Goal: Complete application form

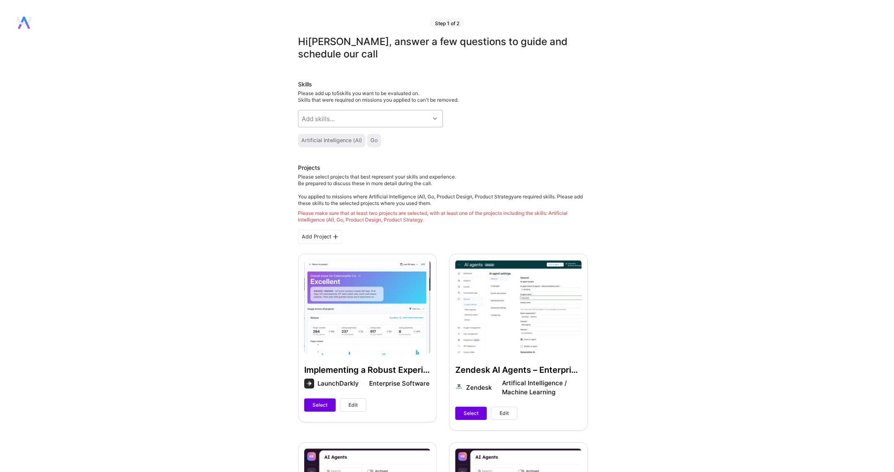
click at [345, 114] on div "Add skills..." at bounding box center [363, 118] width 131 height 17
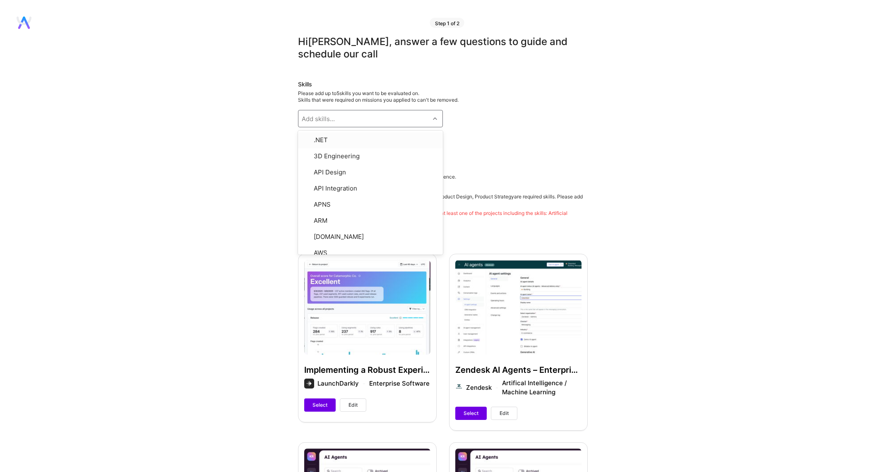
click at [572, 121] on div "Skills Please add up to 5 skills you want to be evaluated on. Skills that were …" at bounding box center [443, 113] width 290 height 67
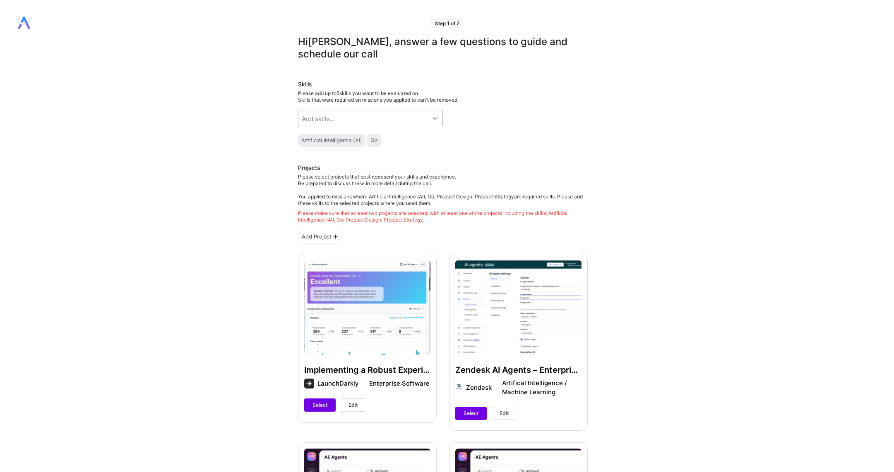
click at [392, 122] on div "Add skills..." at bounding box center [363, 118] width 131 height 17
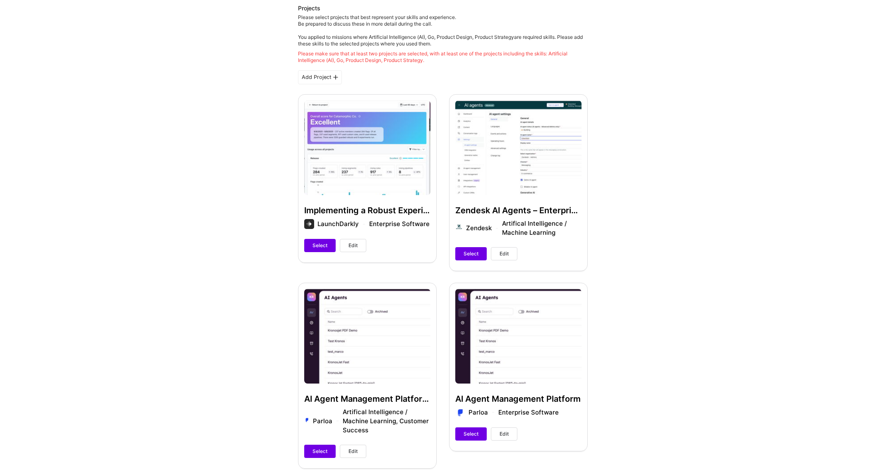
scroll to position [190, 0]
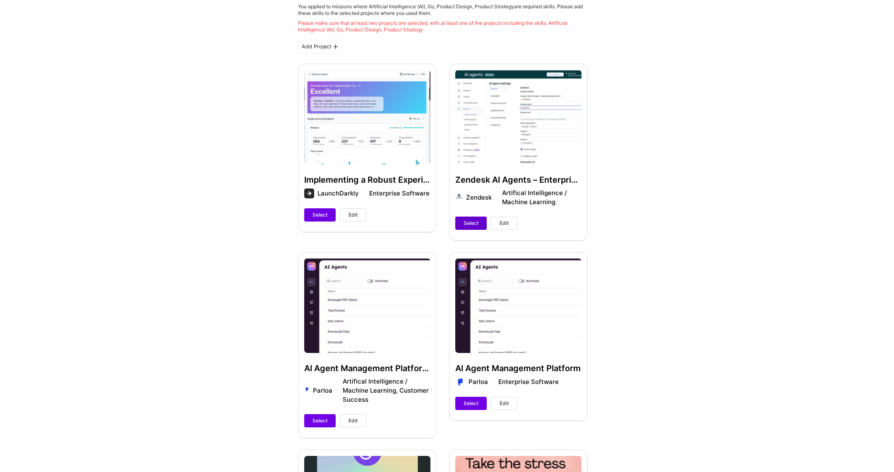
click at [472, 222] on span "Select" at bounding box center [470, 223] width 15 height 7
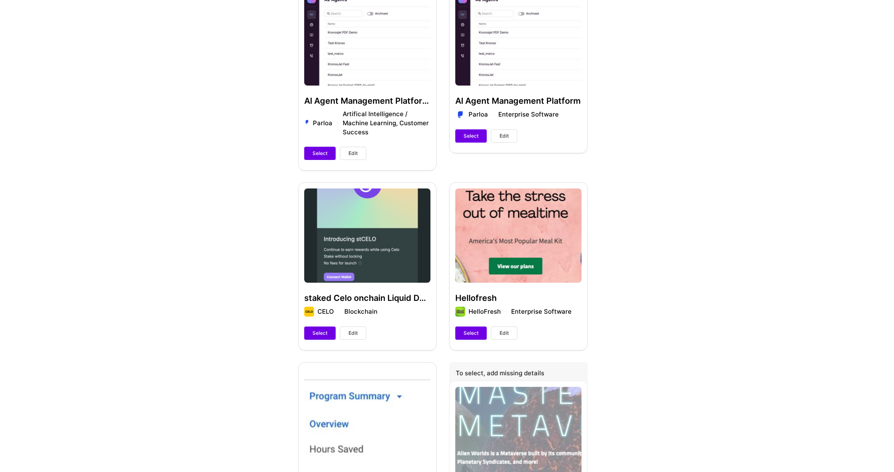
scroll to position [466, 0]
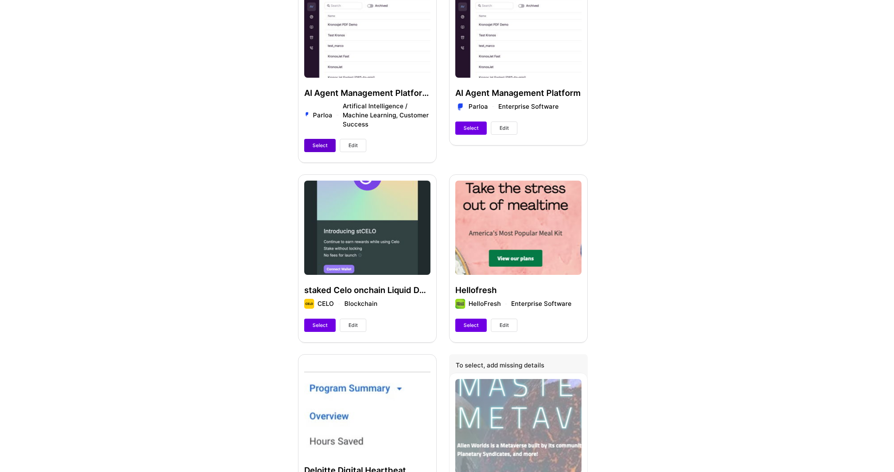
click at [323, 146] on span "Select" at bounding box center [319, 145] width 15 height 7
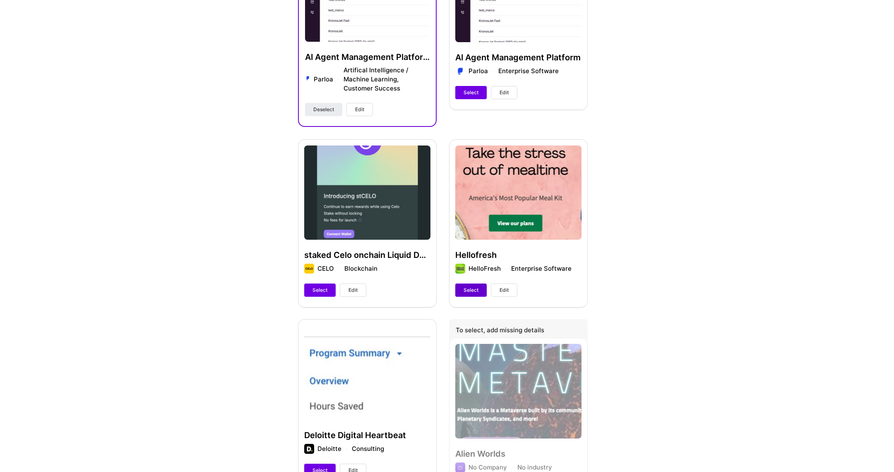
click at [472, 285] on button "Select" at bounding box center [470, 290] width 31 height 13
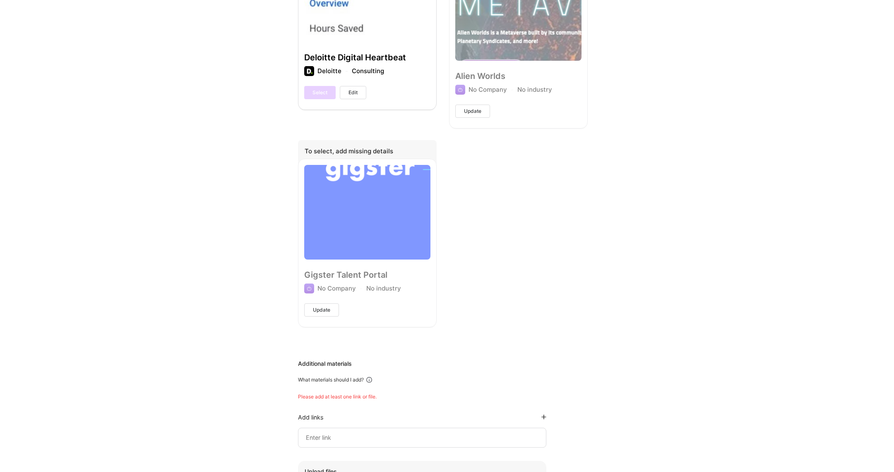
scroll to position [1059, 0]
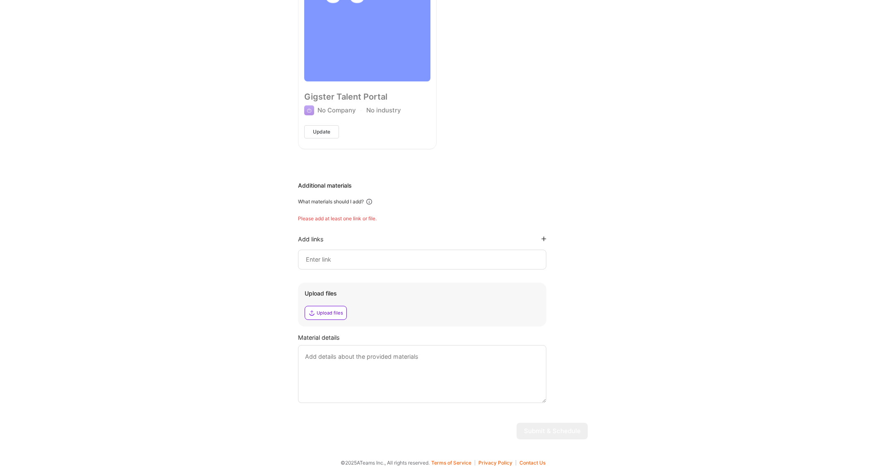
click at [392, 216] on div "Please add at least one link or file." at bounding box center [443, 219] width 290 height 7
click at [353, 257] on input at bounding box center [422, 260] width 234 height 10
paste input "https://www.parloa.com/blog/credit-card-payments-ai-agent-cx-parloa/"
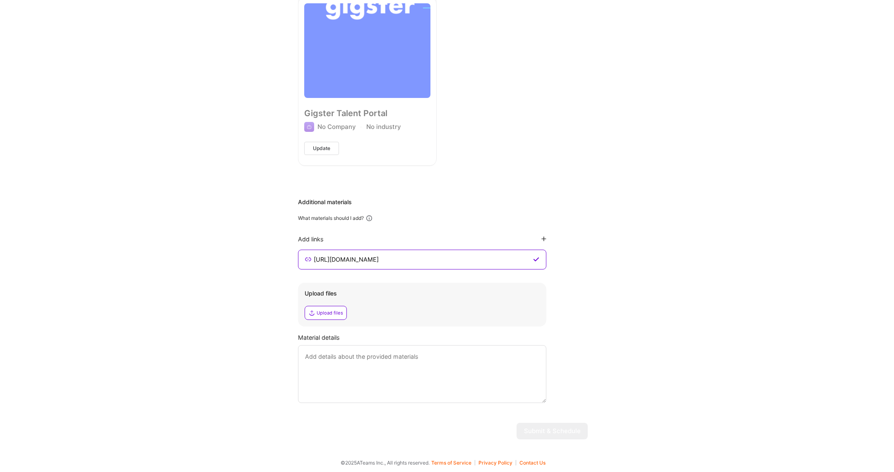
type input "https://www.parloa.com/blog/credit-card-payments-ai-agent-cx-parloa/"
click at [377, 375] on textarea at bounding box center [422, 374] width 248 height 58
click at [347, 369] on textarea at bounding box center [422, 374] width 248 height 58
paste textarea "As a Senior Backend Engineer at Parloa, I was instrumental in building the back…"
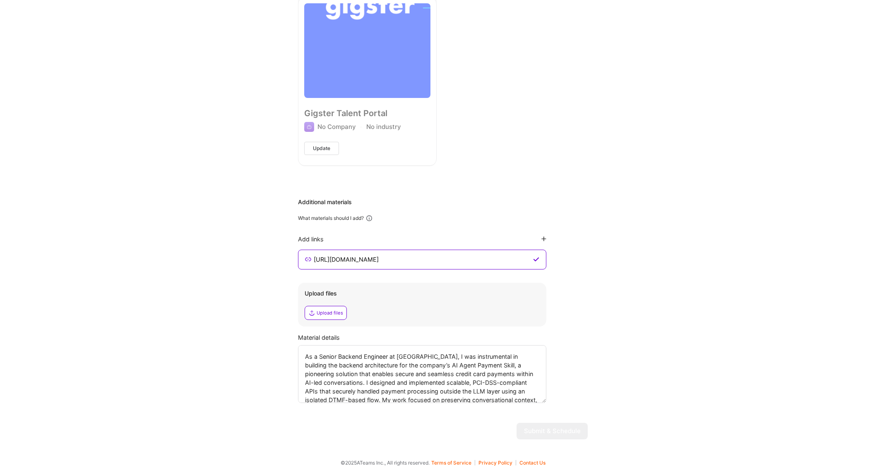
scroll to position [44, 0]
type textarea "As a Senior Backend Engineer at Parloa, I was instrumental in building the back…"
click at [529, 378] on textarea "As a Senior Backend Engineer at Parloa, I was instrumental in building the back…" at bounding box center [422, 374] width 248 height 58
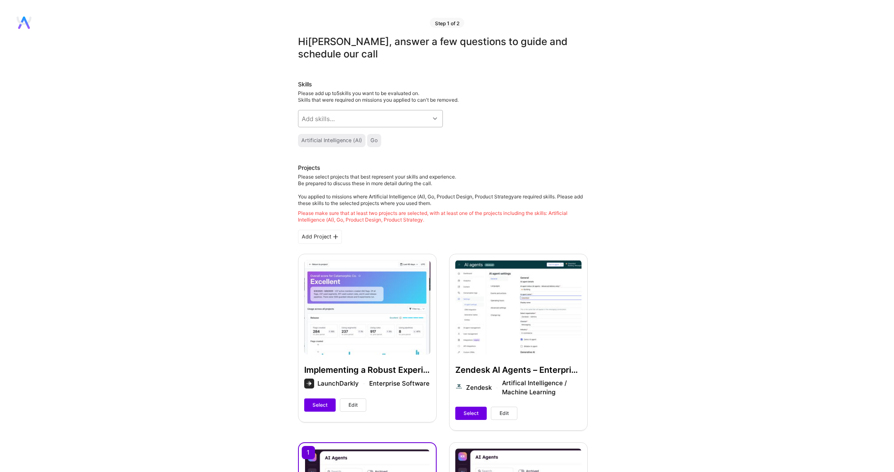
click at [397, 117] on div "Add skills..." at bounding box center [363, 118] width 131 height 17
type input "node"
click at [342, 141] on div "Node.js" at bounding box center [370, 140] width 135 height 9
checkbox input "true"
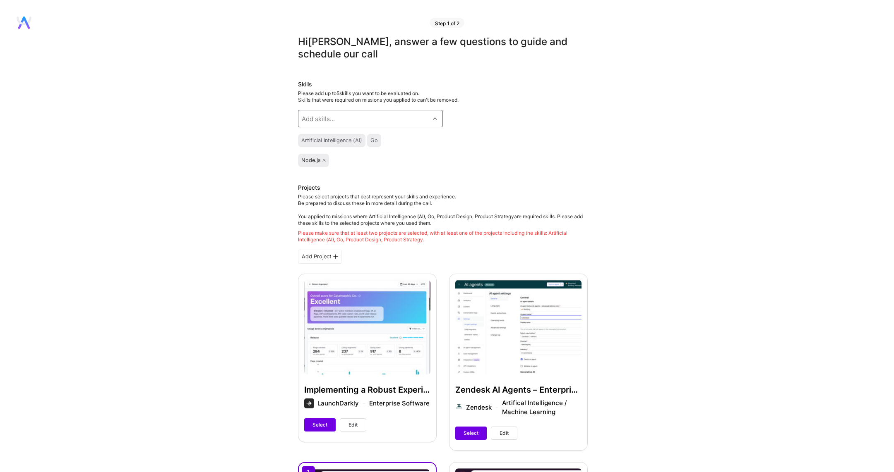
click at [352, 117] on div "Add skills..." at bounding box center [363, 118] width 131 height 17
type input "pyt"
click at [327, 152] on div "Python" at bounding box center [370, 155] width 135 height 9
checkbox input "true"
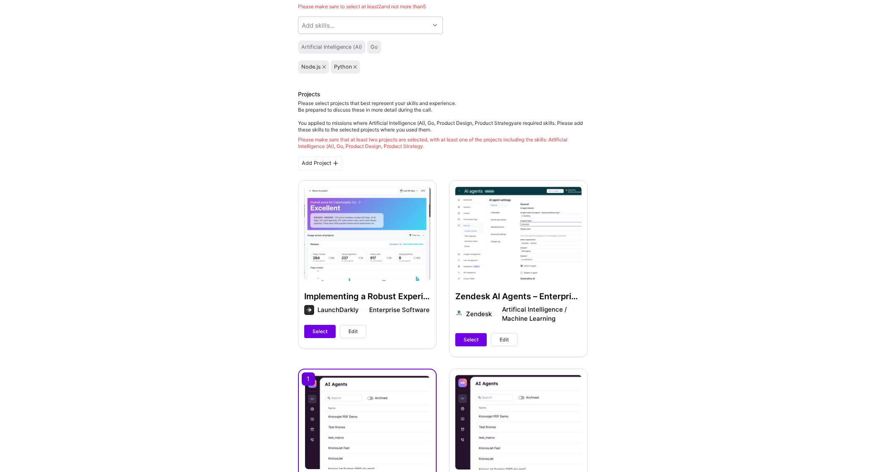
scroll to position [210, 0]
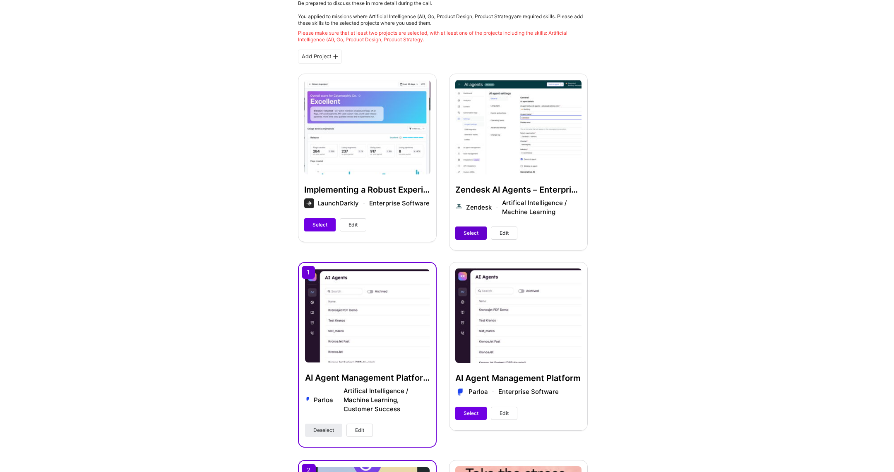
click at [476, 231] on span "Select" at bounding box center [470, 233] width 15 height 7
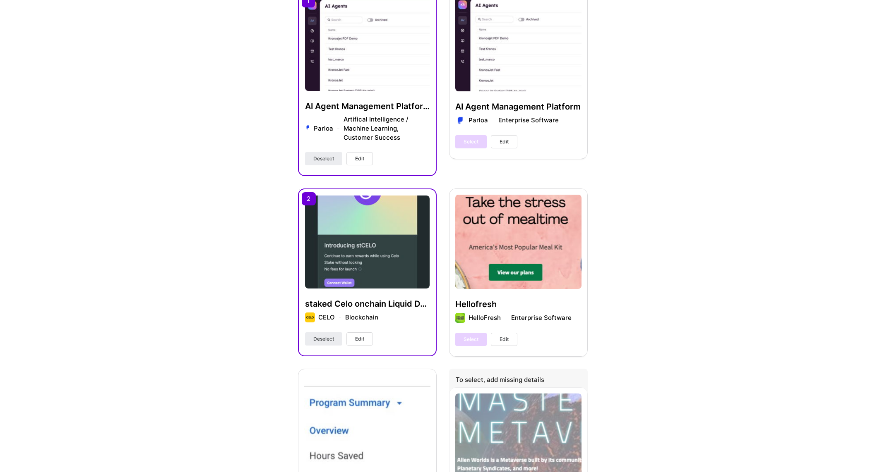
scroll to position [538, 0]
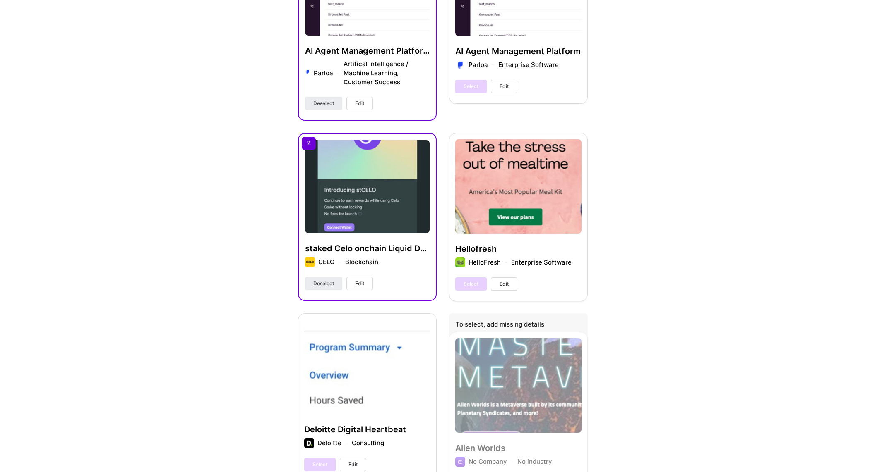
click at [468, 283] on div "Select Edit" at bounding box center [486, 284] width 62 height 13
click at [326, 283] on span "Deselect" at bounding box center [323, 283] width 21 height 7
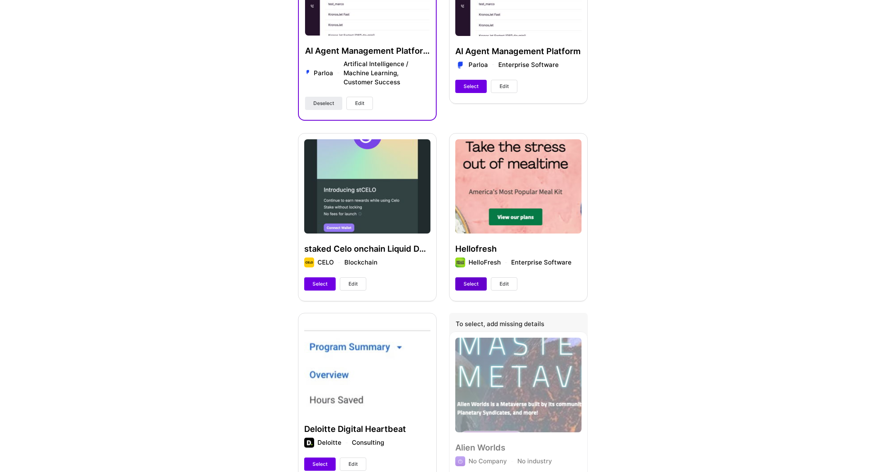
click at [469, 283] on span "Select" at bounding box center [470, 284] width 15 height 7
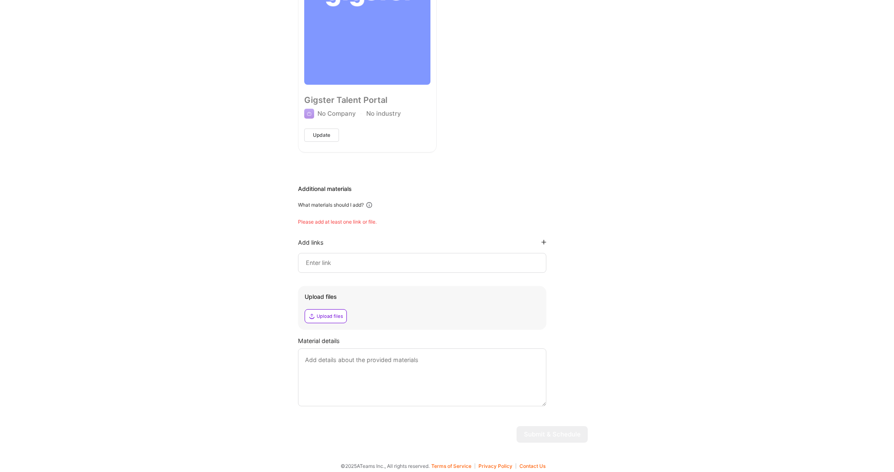
scroll to position [1089, 0]
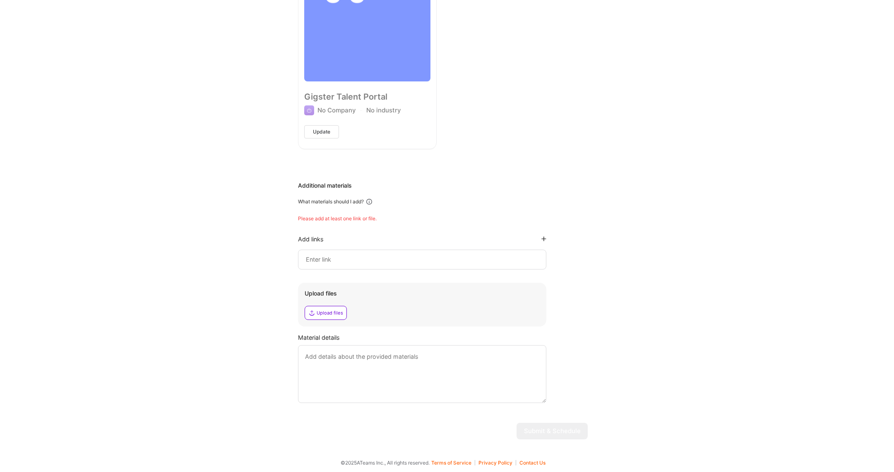
click at [427, 358] on textarea at bounding box center [422, 374] width 248 height 58
paste textarea "As a Senior Backend Engineer at Parloa, I was instrumental in building the back…"
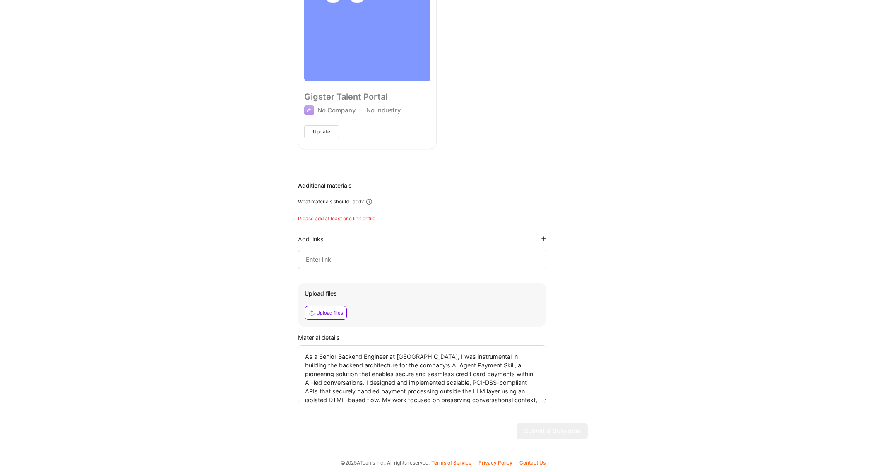
scroll to position [44, 0]
type textarea "As a Senior Backend Engineer at Parloa, I was instrumental in building the back…"
click at [370, 261] on input at bounding box center [422, 260] width 234 height 10
paste input "https://www.parloa.com/blog/credit-card-payments-ai-agent-cx-parloa/"
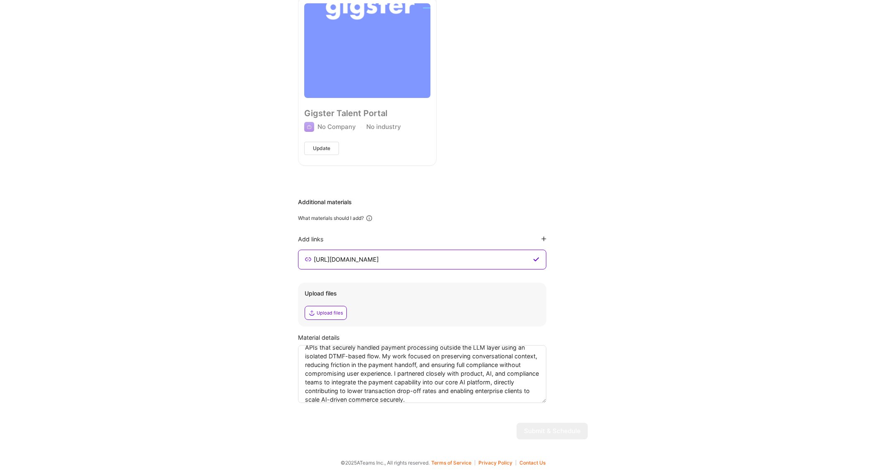
type input "https://www.parloa.com/blog/credit-card-payments-ai-agent-cx-parloa/"
click at [472, 393] on textarea "As a Senior Backend Engineer at Parloa, I was instrumental in building the back…" at bounding box center [422, 374] width 248 height 58
click at [460, 396] on textarea "As a Senior Backend Engineer at Parloa, I was instrumental in building the back…" at bounding box center [422, 374] width 248 height 58
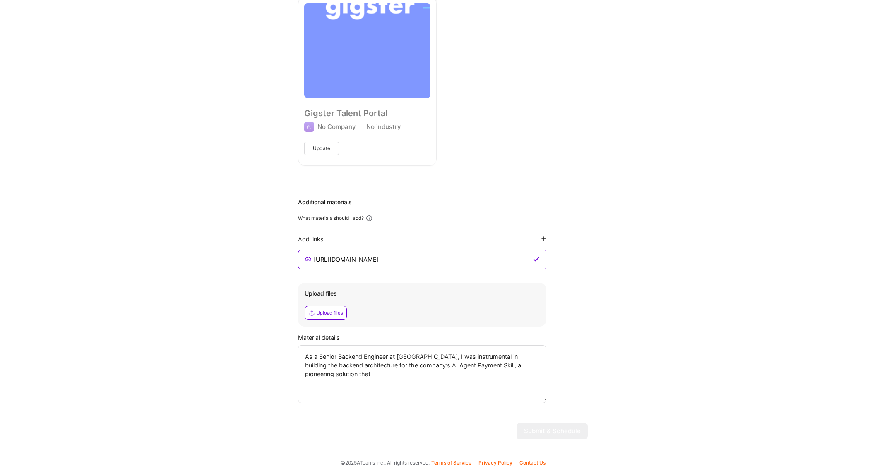
type textarea "As a Senior Backend Engineer at Parloa, I was instrumental in building the back…"
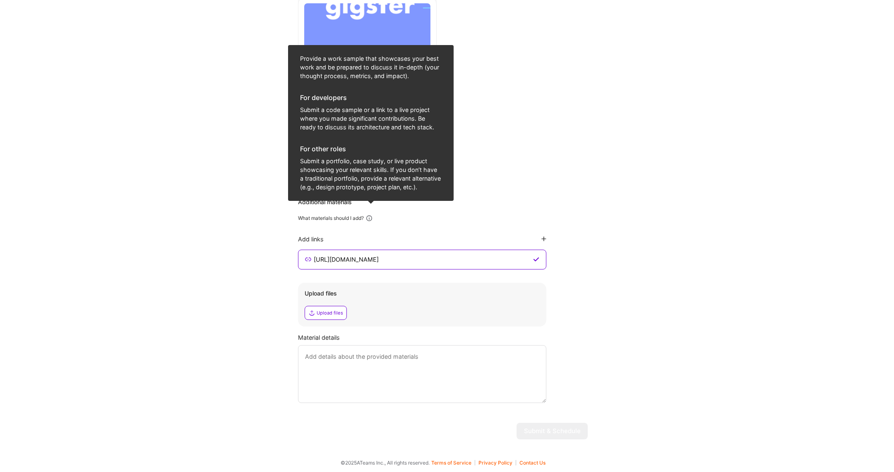
click at [369, 218] on icon at bounding box center [368, 218] width 7 height 7
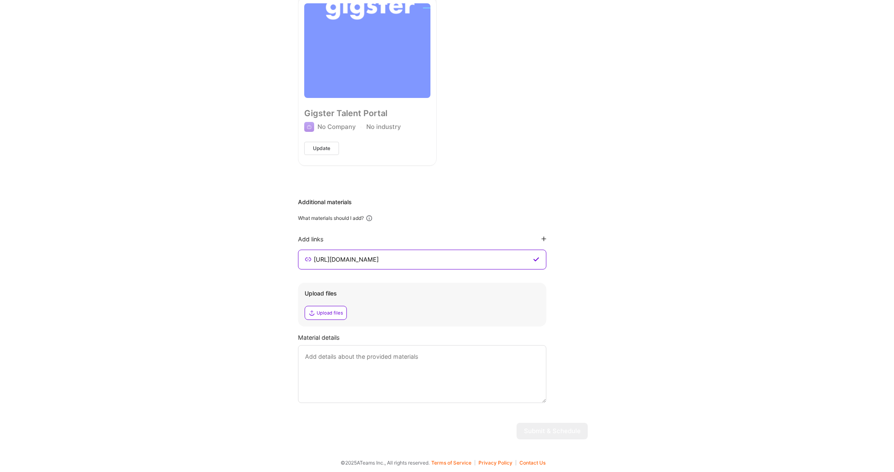
click at [369, 218] on icon at bounding box center [368, 218] width 7 height 7
click at [472, 355] on textarea at bounding box center [422, 374] width 248 height 58
paste textarea "https://www.parloa.com/blog/credit-card-payments-ai-agent-cx-parloa/"
click at [445, 363] on textarea "https://www.parloa.com/blog/credit-card-payments-ai-agent-cx-parloa/" at bounding box center [422, 374] width 248 height 58
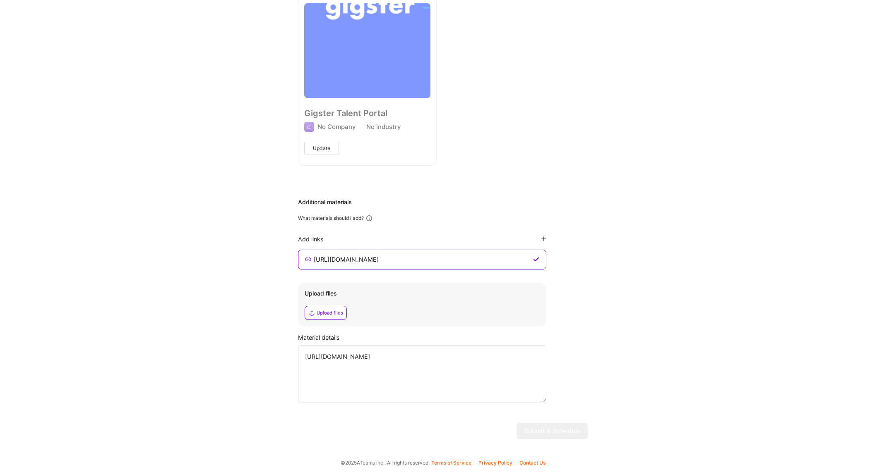
click at [445, 363] on textarea "https://www.parloa.com/blog/credit-card-payments-ai-agent-cx-parloa/" at bounding box center [422, 374] width 248 height 58
type textarea "https://www.parloa.com/blog/credit-card-payments-ai-agent-cx-parloa/"
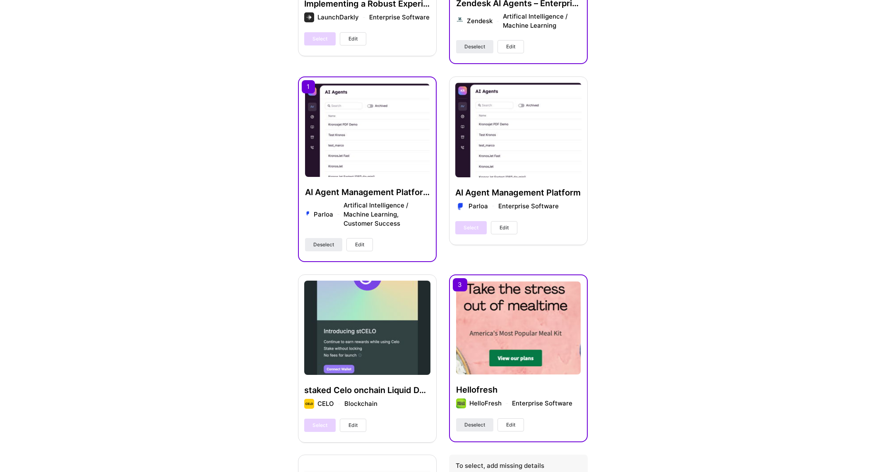
scroll to position [415, 0]
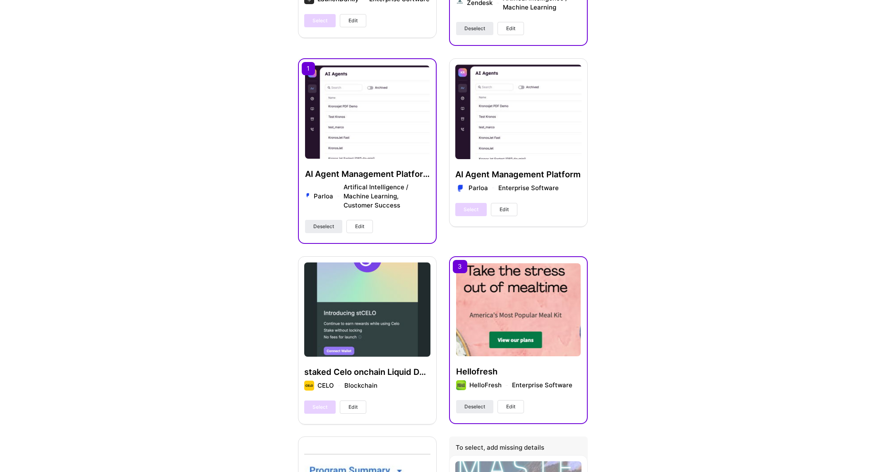
click at [469, 211] on div "Select Edit" at bounding box center [486, 209] width 62 height 13
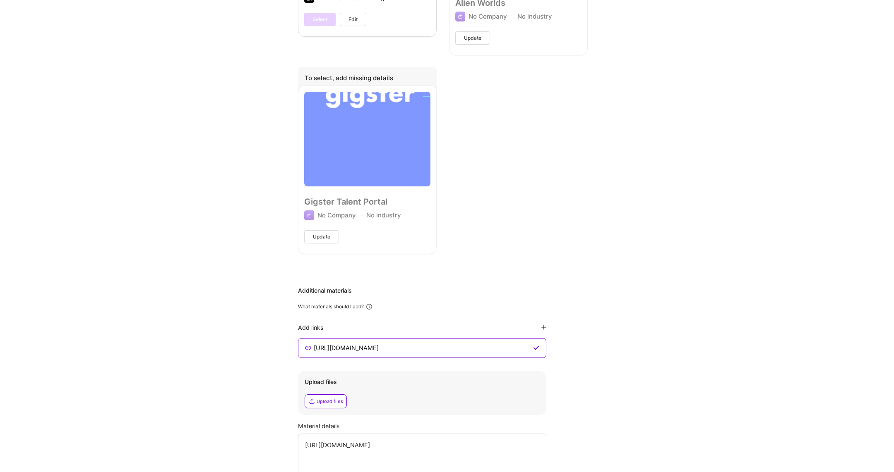
scroll to position [1072, 0]
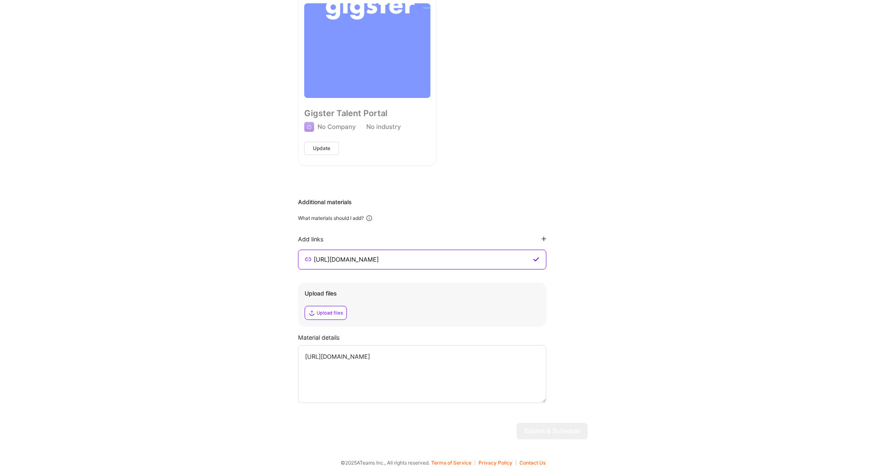
click at [424, 358] on textarea "https://www.parloa.com/blog/credit-card-payments-ai-agent-cx-parloa/" at bounding box center [422, 374] width 248 height 58
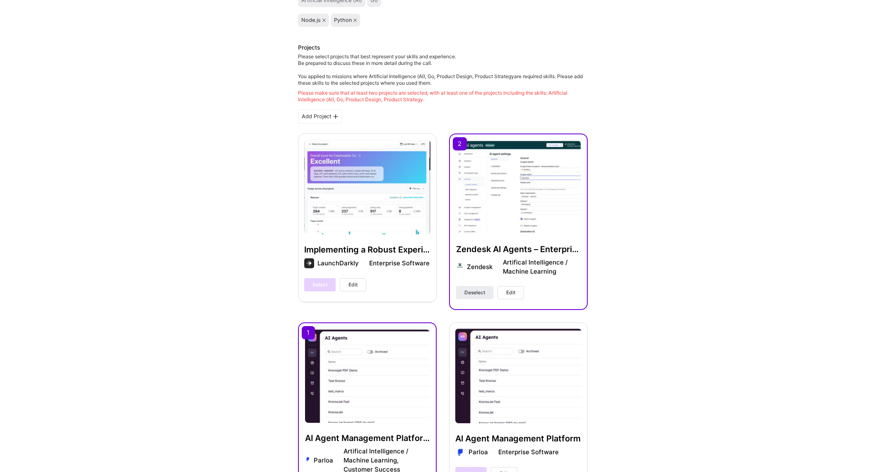
scroll to position [0, 0]
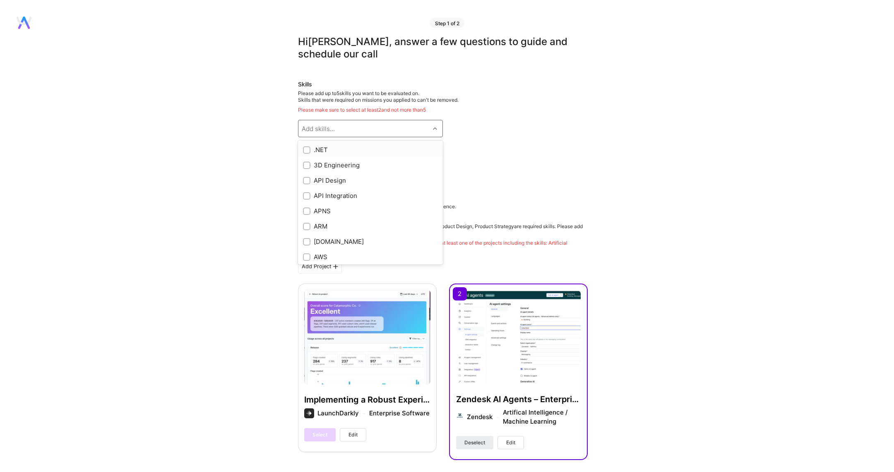
click at [389, 127] on div "Add skills..." at bounding box center [363, 128] width 131 height 17
click at [379, 177] on div "API Design" at bounding box center [370, 180] width 135 height 9
checkbox input "true"
click at [382, 200] on div "API Integration" at bounding box center [370, 195] width 145 height 15
checkbox input "true"
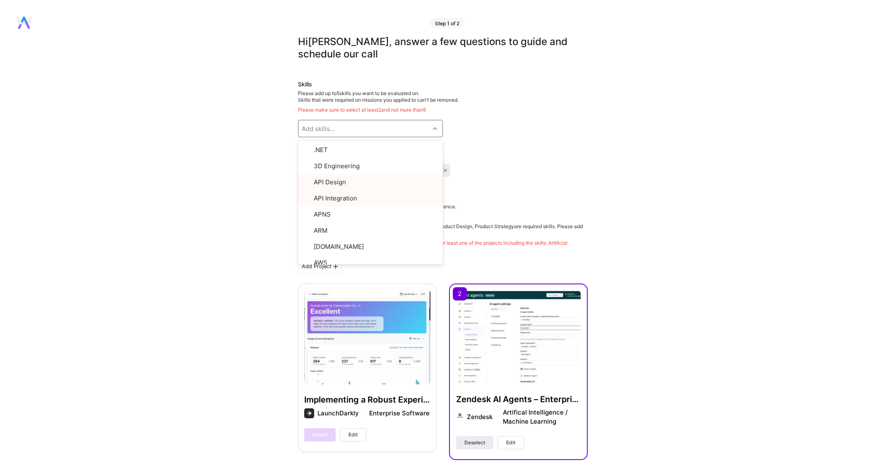
click at [562, 160] on div "Skills Please add up to 5 skills you want to be evaluated on. Skills that were …" at bounding box center [443, 128] width 290 height 97
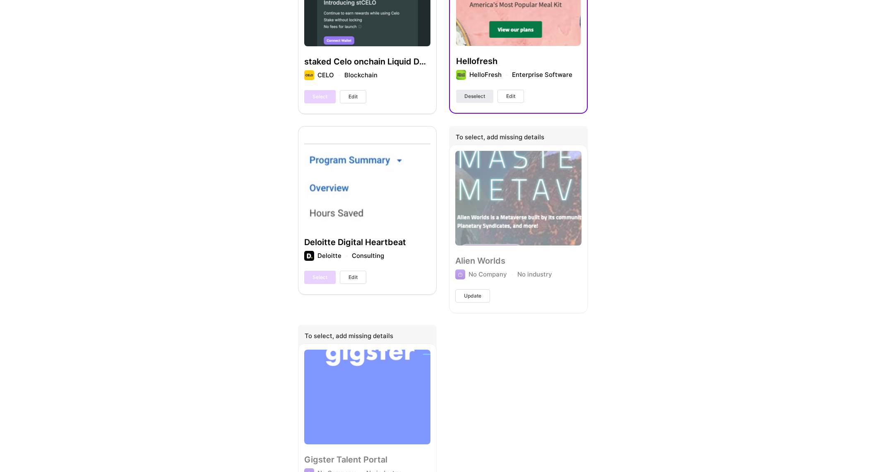
scroll to position [1072, 0]
